Goal: Transaction & Acquisition: Purchase product/service

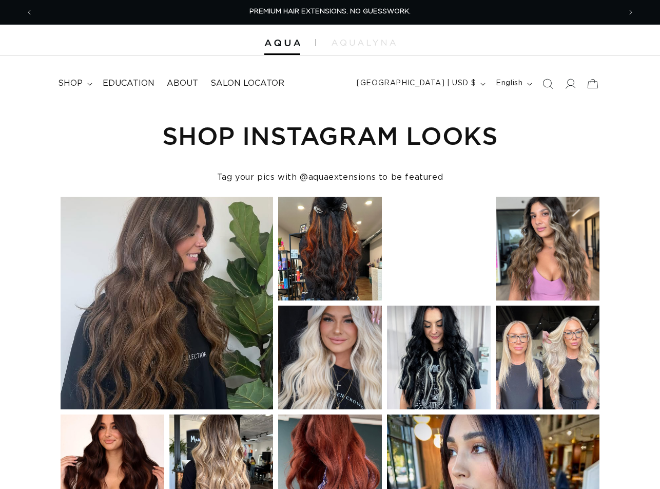
click at [546, 83] on icon "Search" at bounding box center [548, 84] width 10 height 10
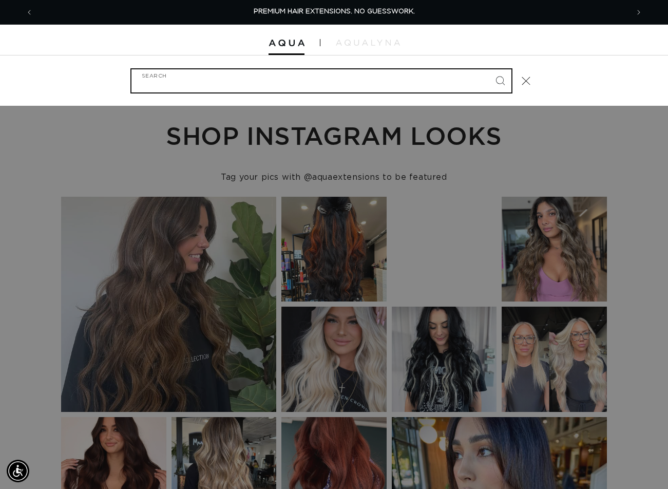
paste input "20" ULTRA NARROW CLIP-IN #1B/4 BALAYAGE"
type input "20" ULTRA NARROW CLIP-IN #1B/4 BALAYAGE"
click at [489, 69] on button "Search" at bounding box center [500, 80] width 23 height 23
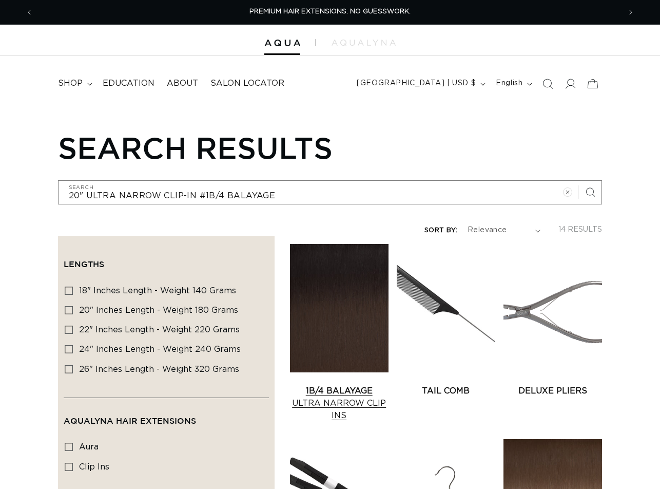
click at [332, 385] on link "1B/4 Balayage Ultra Narrow Clip Ins" at bounding box center [339, 403] width 99 height 37
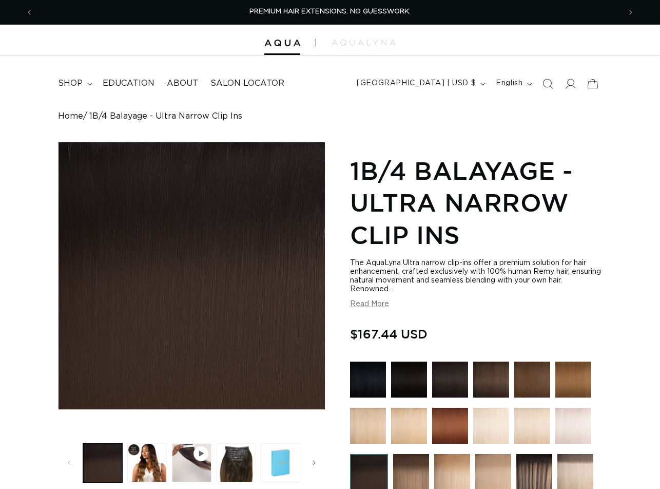
scroll to position [308, 0]
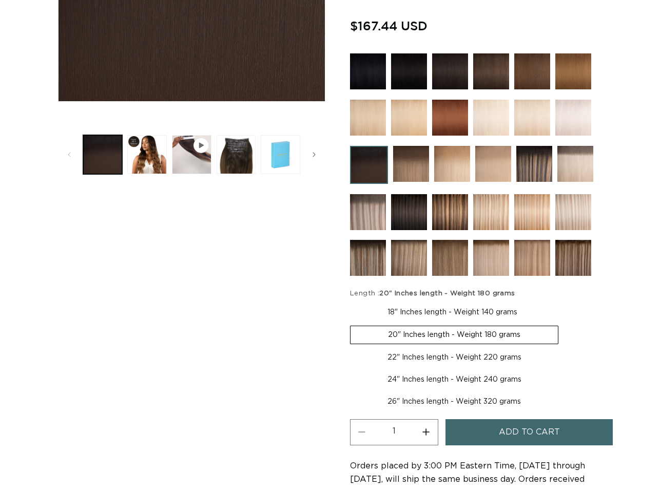
click at [523, 430] on span "Add to cart" at bounding box center [529, 432] width 61 height 26
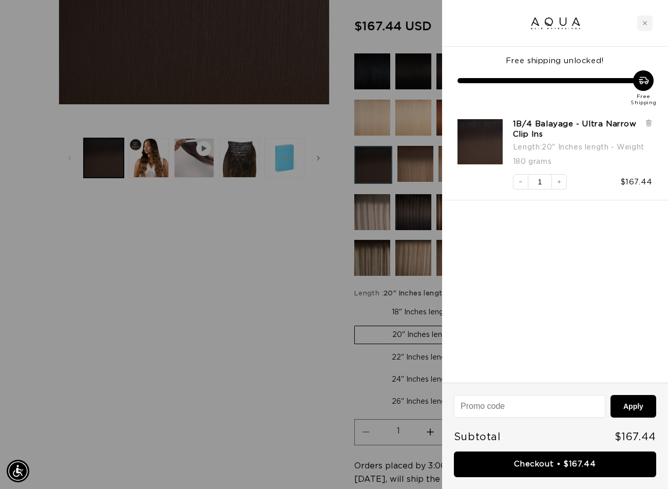
click at [80, 460] on div at bounding box center [334, 244] width 668 height 489
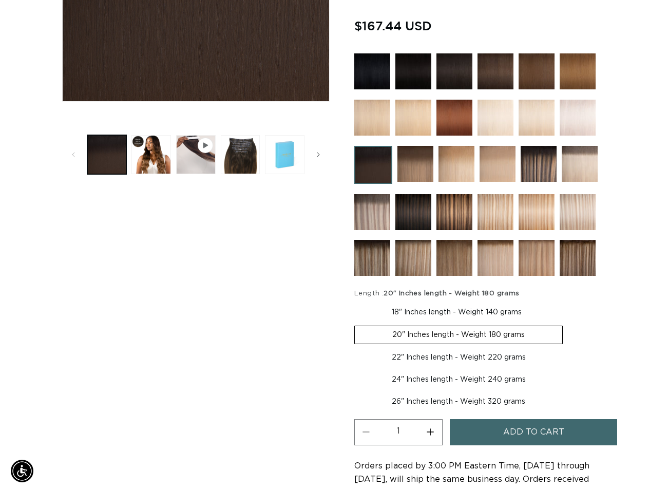
scroll to position [0, 0]
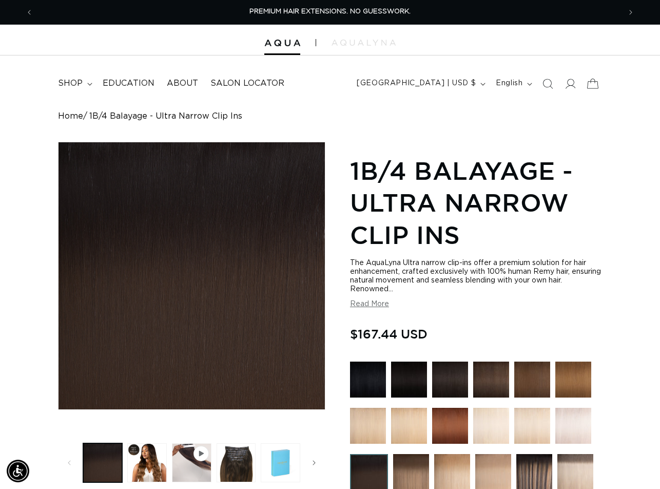
click at [589, 84] on icon at bounding box center [593, 83] width 24 height 24
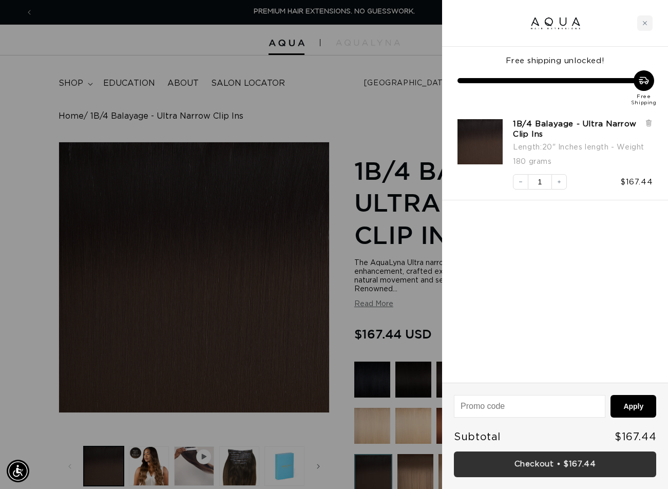
click at [562, 469] on link "Checkout • $167.44" at bounding box center [555, 464] width 202 height 26
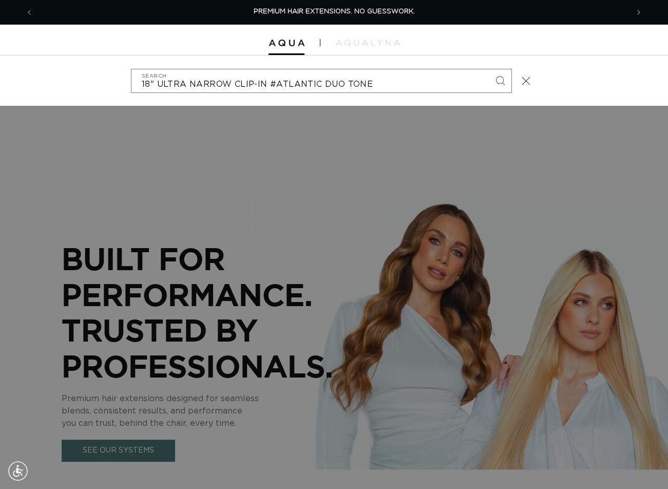
type input "18" ULTRA NARROW CLIP-IN #ATLANTIC DUO TONE"
click at [489, 69] on button "Search" at bounding box center [500, 80] width 23 height 23
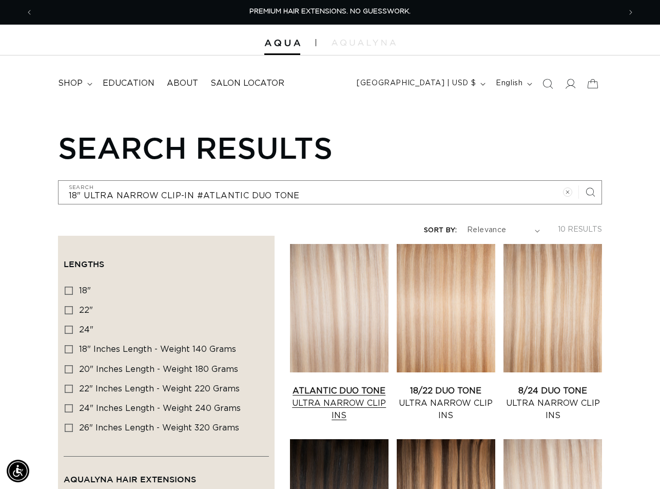
click at [343, 385] on link "Atlantic Duo Tone Ultra Narrow Clip Ins" at bounding box center [339, 403] width 99 height 37
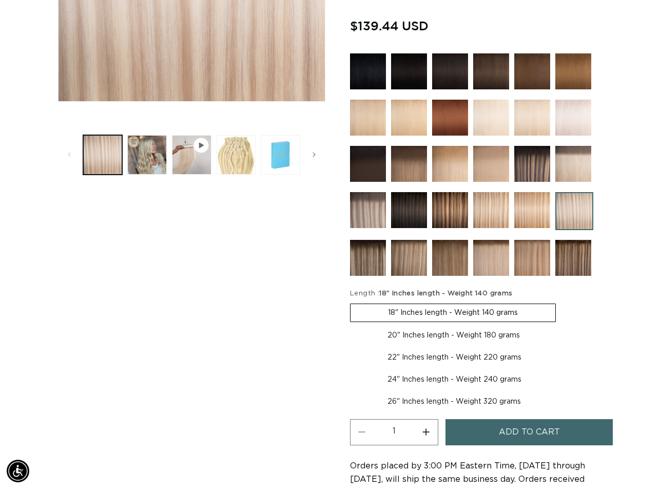
click at [509, 434] on span "Add to cart" at bounding box center [529, 432] width 61 height 26
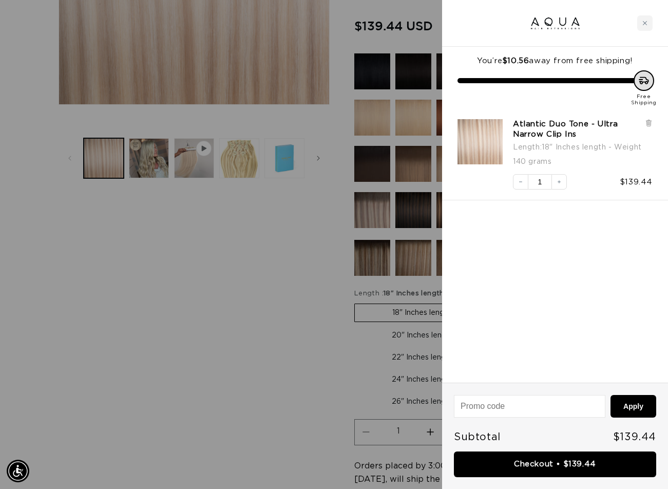
click at [76, 466] on div at bounding box center [334, 244] width 668 height 489
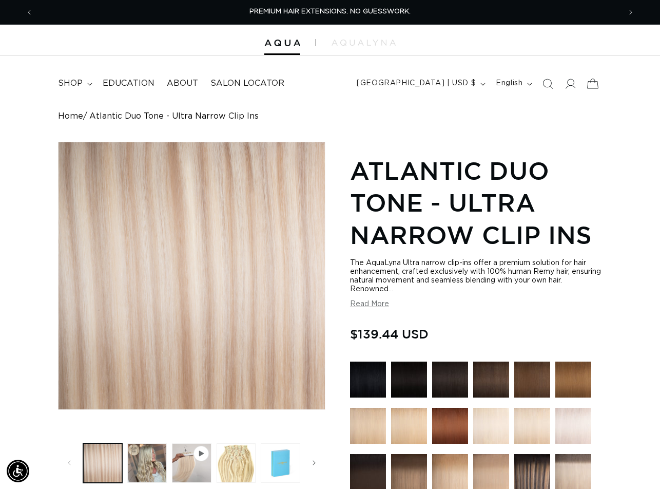
click at [587, 83] on icon at bounding box center [593, 83] width 24 height 24
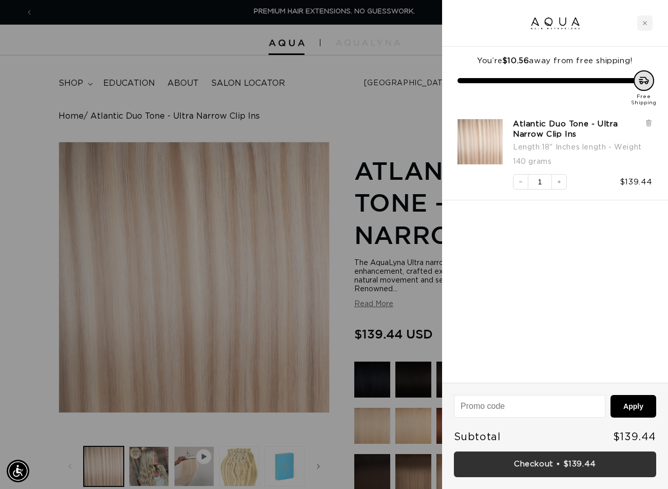
click at [537, 460] on link "Checkout • $139.44" at bounding box center [555, 464] width 202 height 26
